Goal: Find specific fact: Find contact information

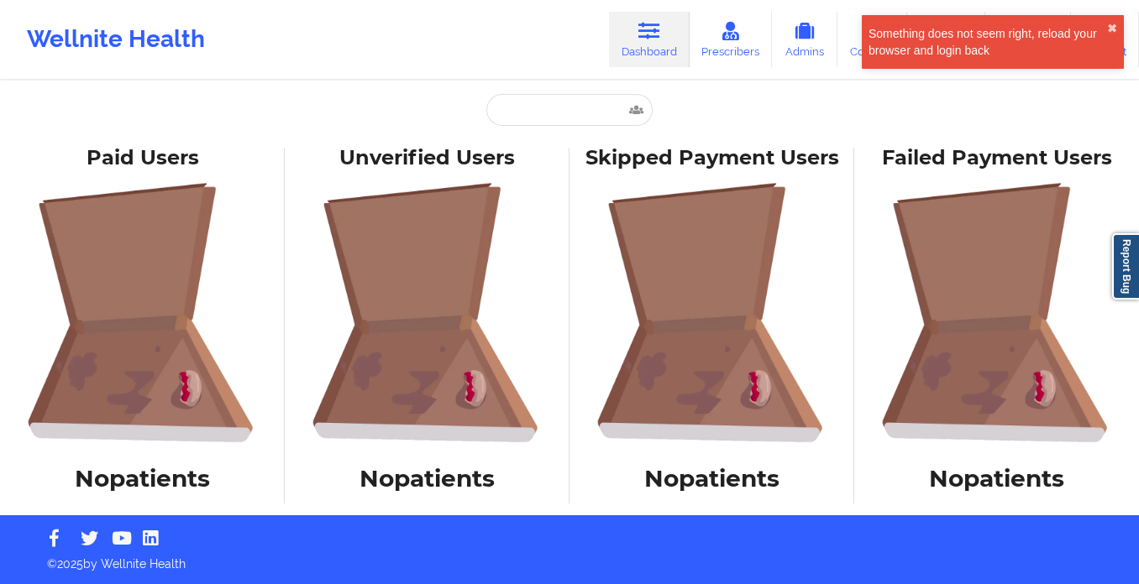
click at [627, 46] on link "Dashboard" at bounding box center [649, 39] width 81 height 55
click at [631, 45] on link "Dashboard" at bounding box center [649, 39] width 81 height 55
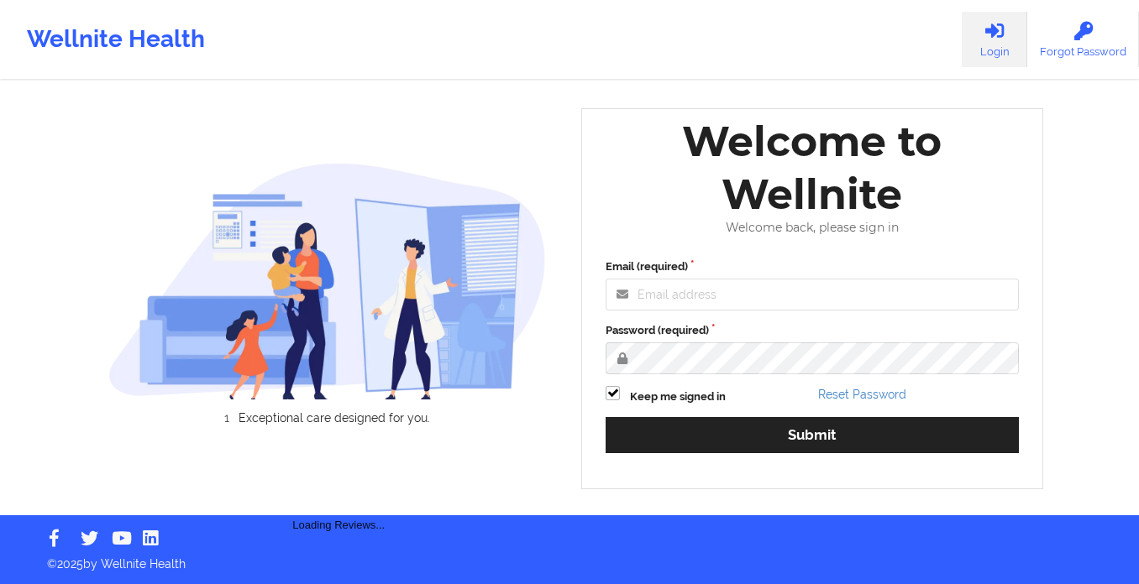
drag, startPoint x: 697, startPoint y: 277, endPoint x: 696, endPoint y: 285, distance: 8.4
click at [697, 277] on div "Email (required)" at bounding box center [811, 285] width 413 height 52
click at [696, 286] on input "Email (required)" at bounding box center [811, 295] width 413 height 32
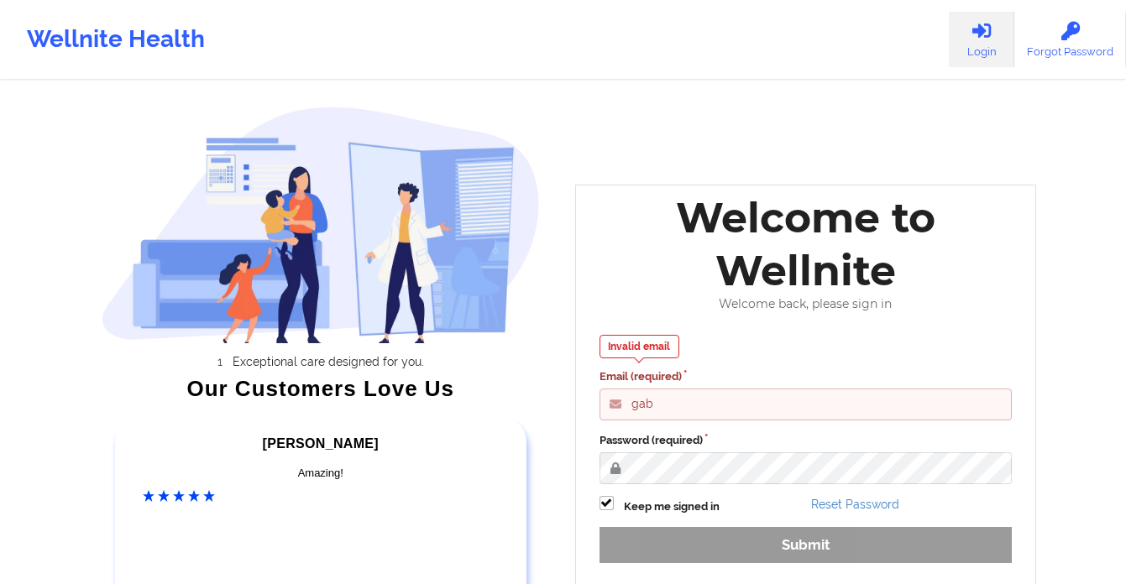
type input "[PERSON_NAME][EMAIL_ADDRESS][DOMAIN_NAME]"
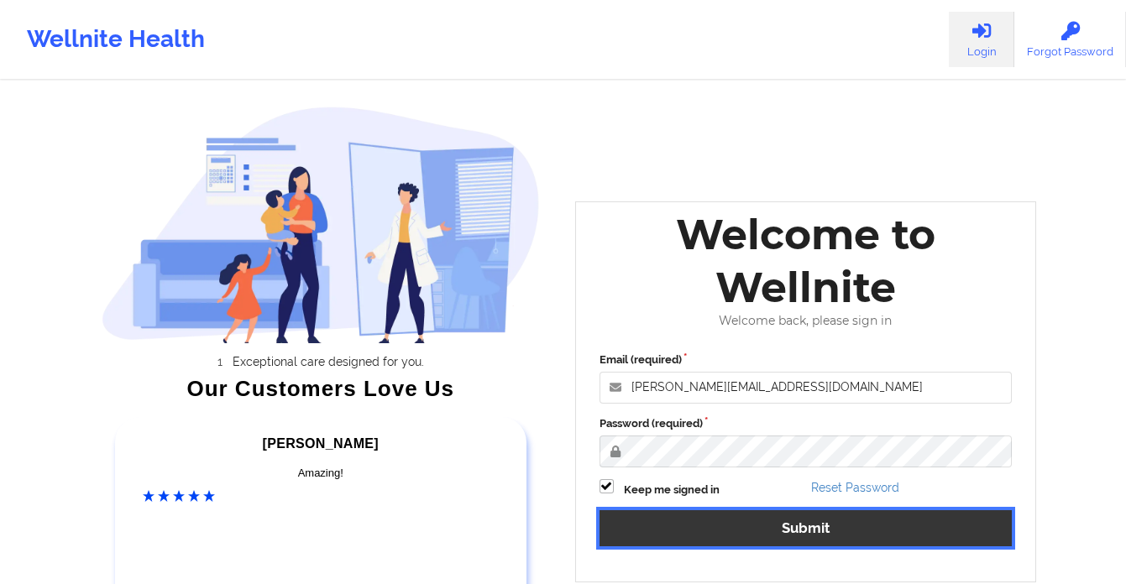
click at [775, 535] on button "Submit" at bounding box center [806, 529] width 413 height 36
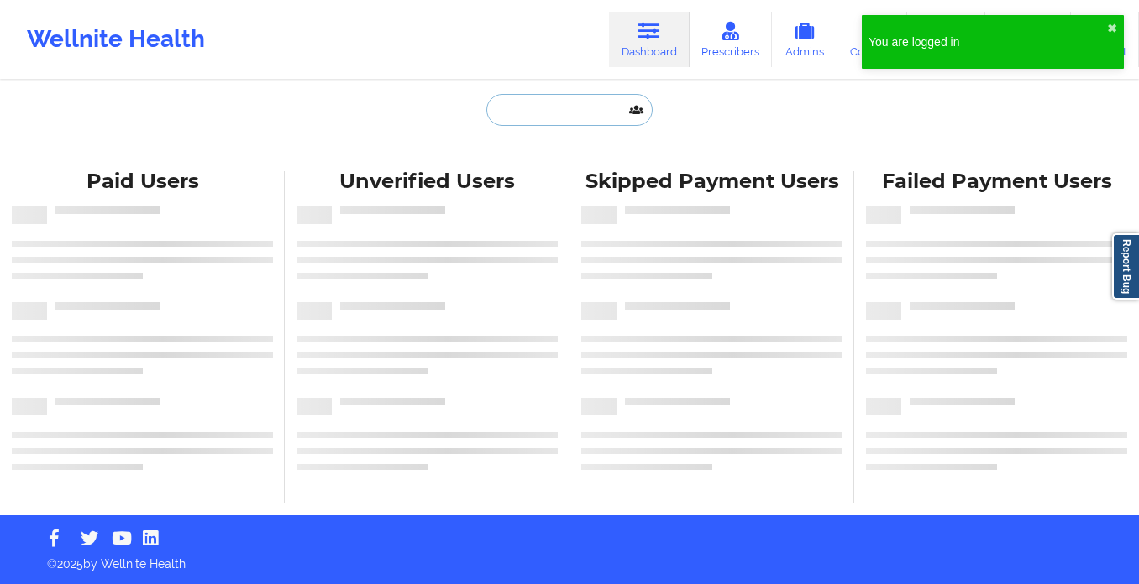
click at [589, 99] on input "text" at bounding box center [569, 110] width 166 height 32
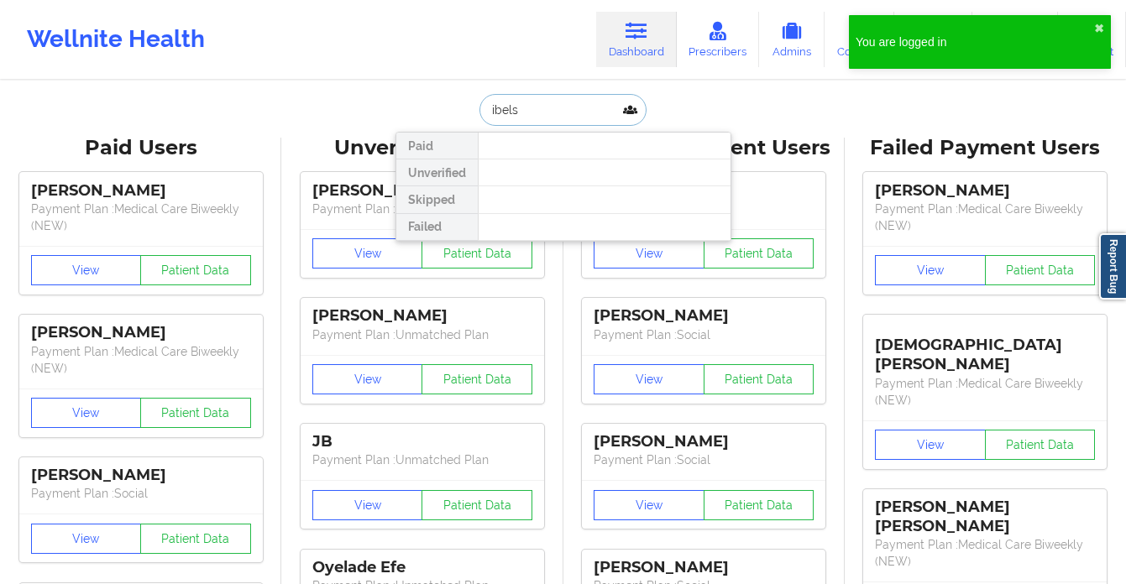
type input "ibelsa"
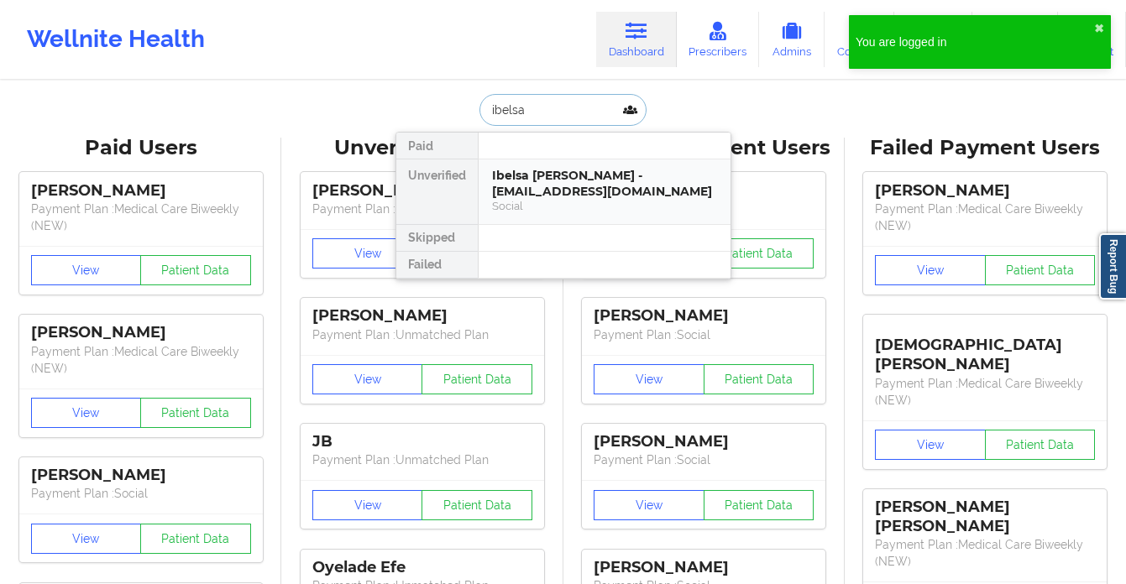
click at [560, 186] on div "Ibelsa [PERSON_NAME] - [EMAIL_ADDRESS][DOMAIN_NAME]" at bounding box center [604, 183] width 225 height 31
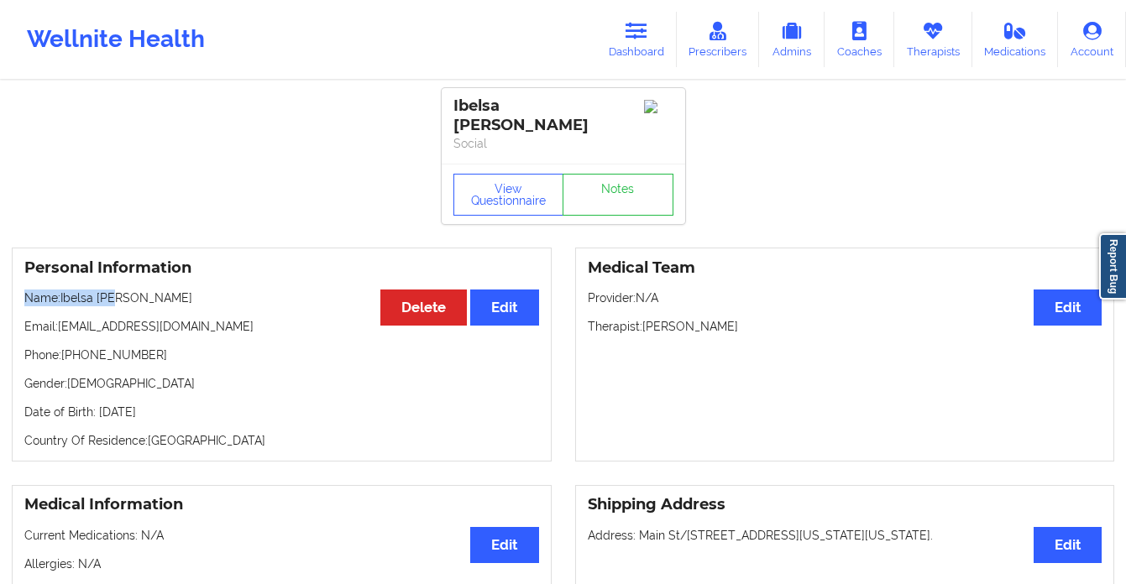
drag, startPoint x: 190, startPoint y: 275, endPoint x: 127, endPoint y: 287, distance: 64.1
click at [126, 287] on div "Personal Information Edit Delete Name: [PERSON_NAME] Email: [EMAIL_ADDRESS][DOM…" at bounding box center [282, 355] width 540 height 214
click at [138, 293] on div "Personal Information Edit Delete Name: [PERSON_NAME] Email: [EMAIL_ADDRESS][DOM…" at bounding box center [282, 355] width 540 height 214
drag, startPoint x: 111, startPoint y: 280, endPoint x: 63, endPoint y: 284, distance: 48.0
click at [63, 290] on p "Name: [PERSON_NAME]" at bounding box center [281, 298] width 515 height 17
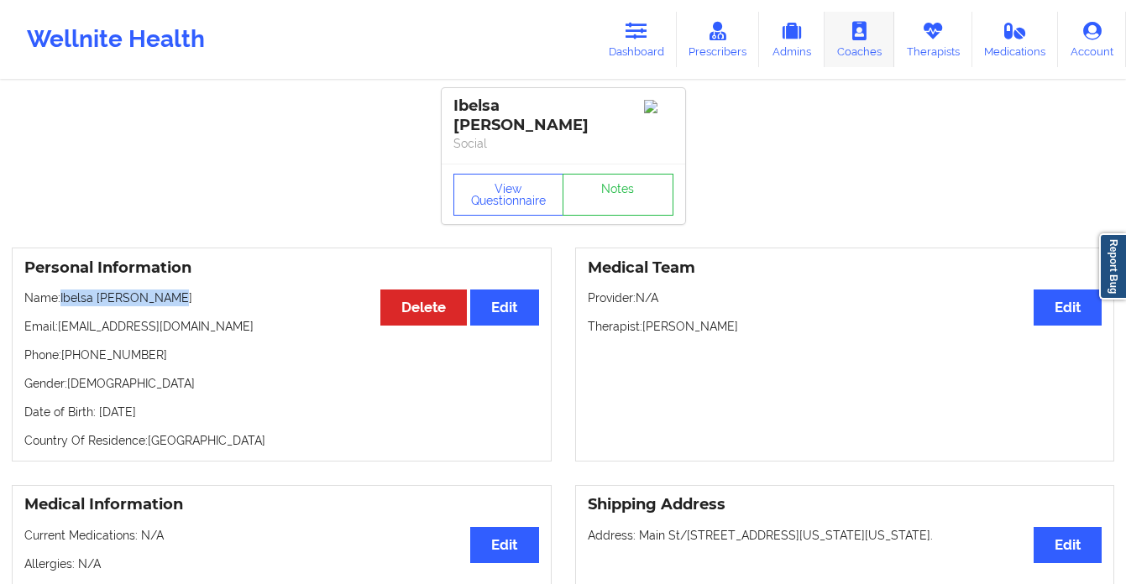
copy p "Ibelsa [PERSON_NAME]"
drag, startPoint x: 156, startPoint y: 339, endPoint x: 76, endPoint y: 346, distance: 80.9
click at [76, 347] on p "Phone: [PHONE_NUMBER]" at bounding box center [281, 355] width 515 height 17
copy p "[PHONE_NUMBER]"
drag, startPoint x: 179, startPoint y: 309, endPoint x: 60, endPoint y: 319, distance: 119.7
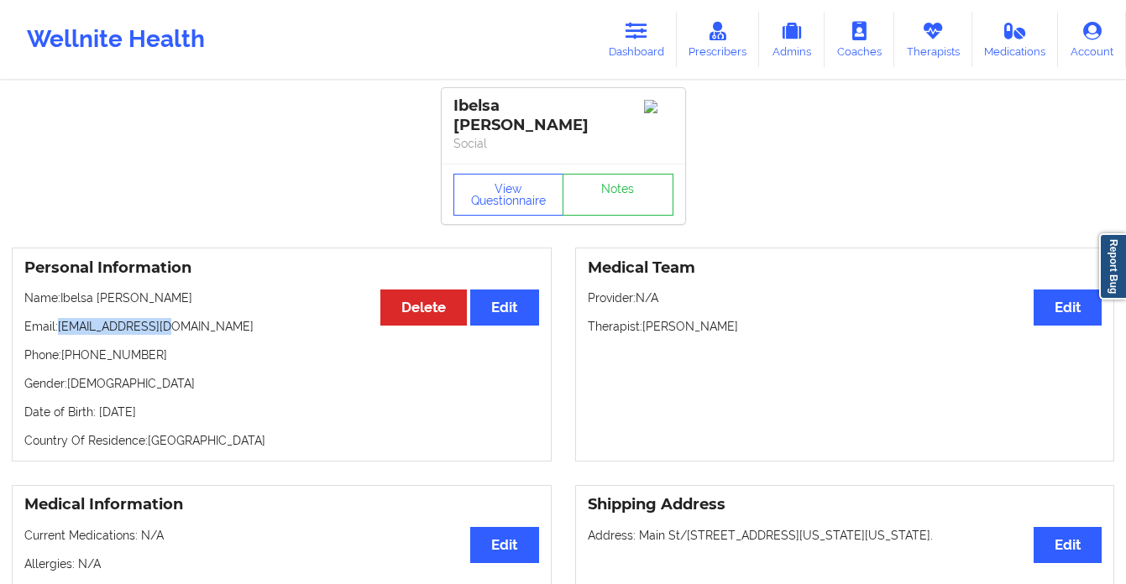
click at [60, 319] on p "Email: [EMAIL_ADDRESS][DOMAIN_NAME]" at bounding box center [281, 326] width 515 height 17
copy p "[EMAIL_ADDRESS][DOMAIN_NAME]"
